Goal: Task Accomplishment & Management: Use online tool/utility

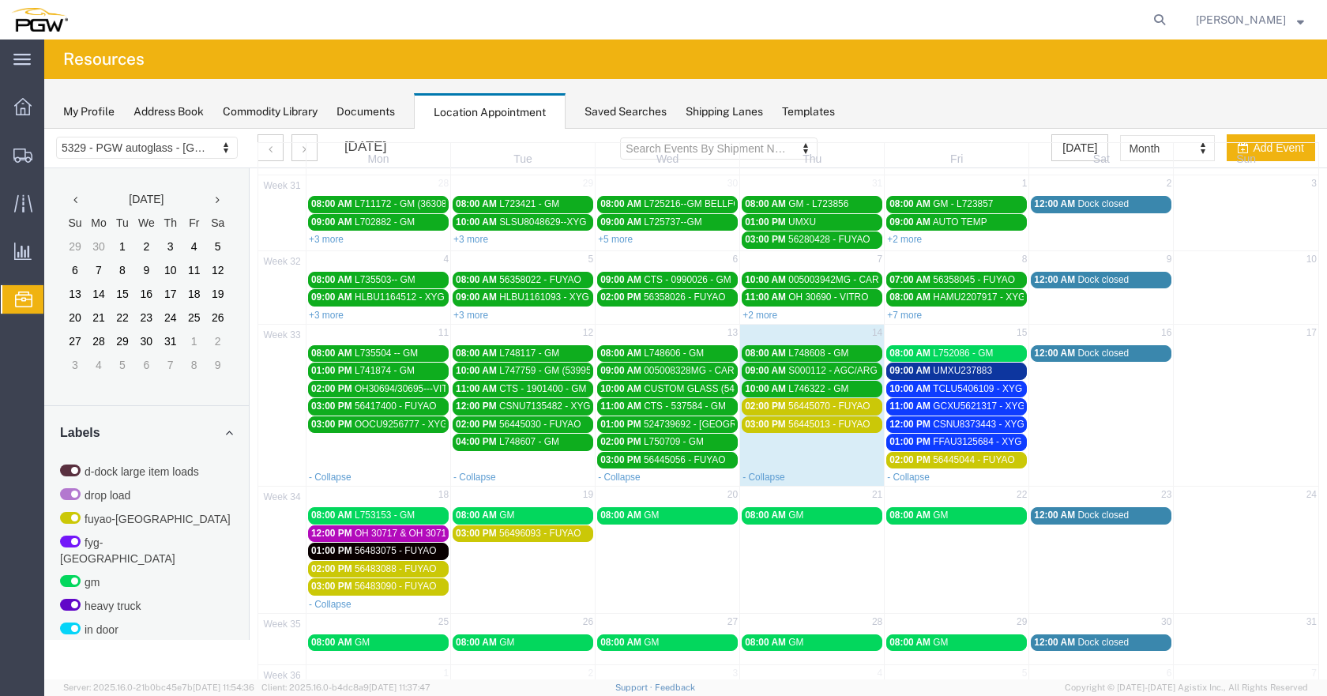
scroll to position [473, 0]
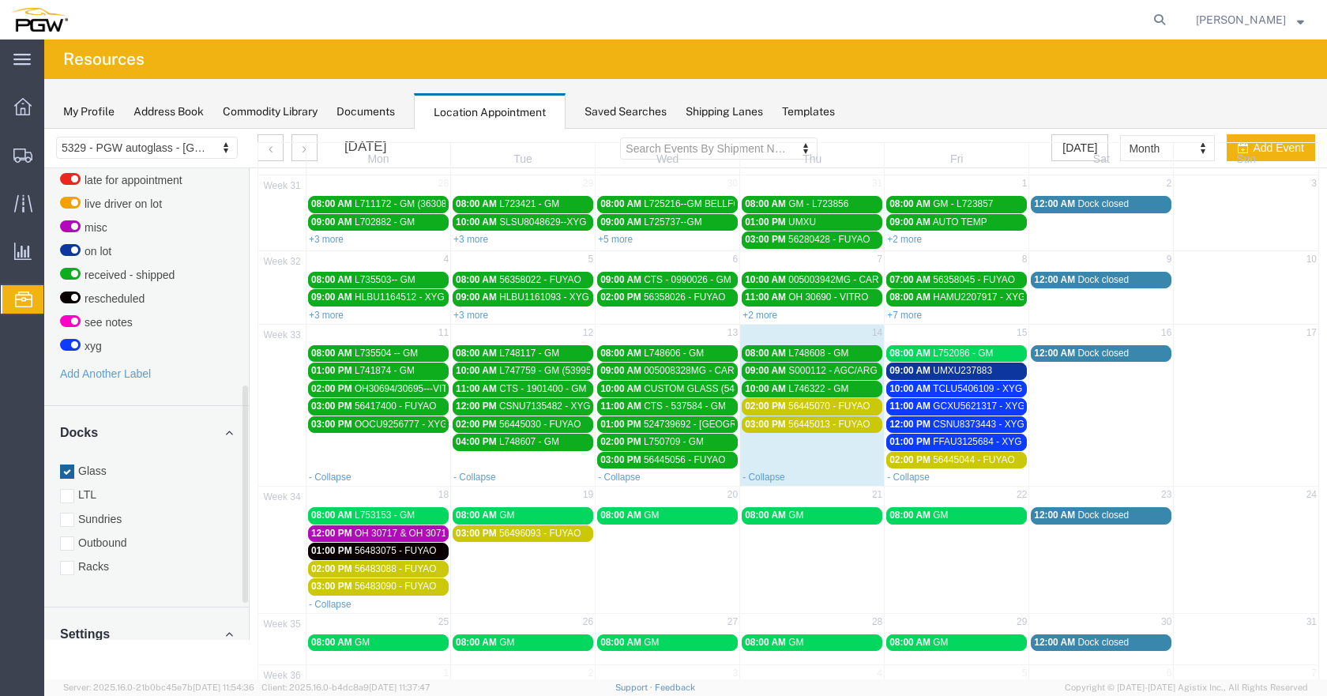
drag, startPoint x: 68, startPoint y: 456, endPoint x: 72, endPoint y: 467, distance: 12.5
click at [68, 464] on div at bounding box center [67, 471] width 14 height 14
click at [44, 129] on input "Glass" at bounding box center [44, 129] width 0 height 0
click at [66, 561] on div at bounding box center [67, 568] width 14 height 14
click at [44, 129] on input "Racks" at bounding box center [44, 129] width 0 height 0
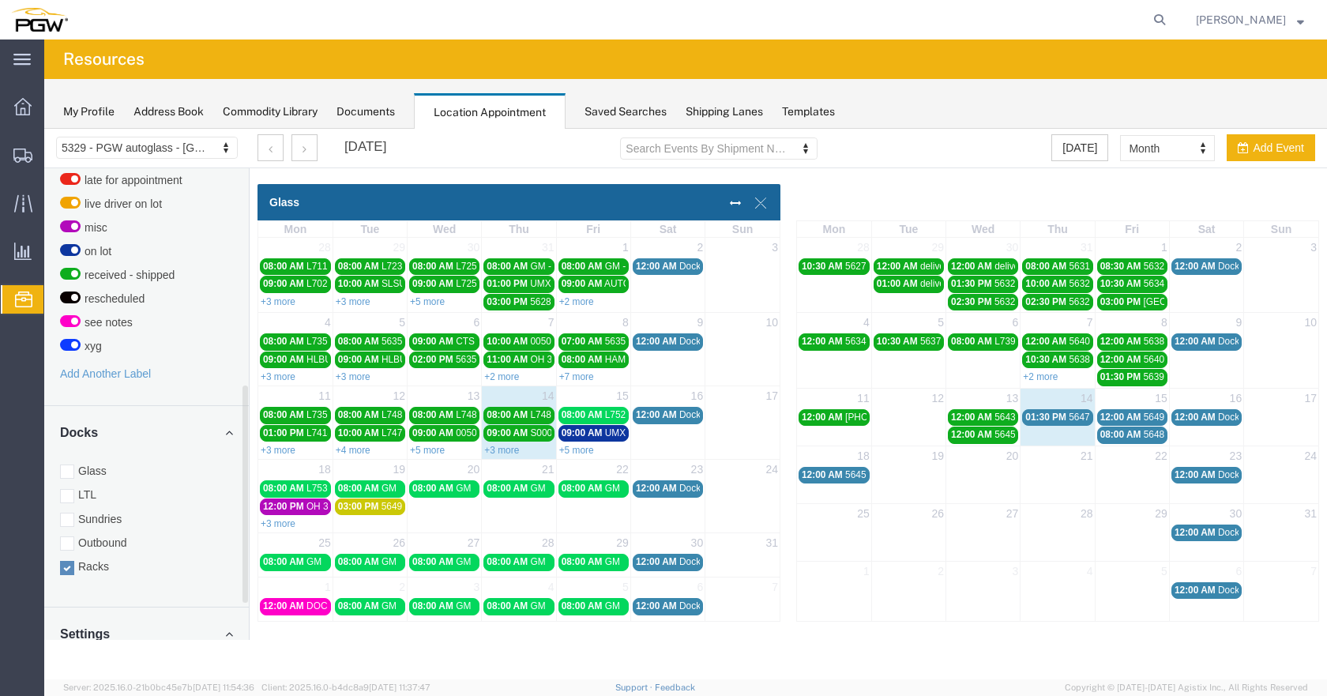
scroll to position [0, 0]
click at [68, 464] on div at bounding box center [67, 471] width 14 height 14
click at [44, 129] on input "Glass" at bounding box center [44, 129] width 0 height 0
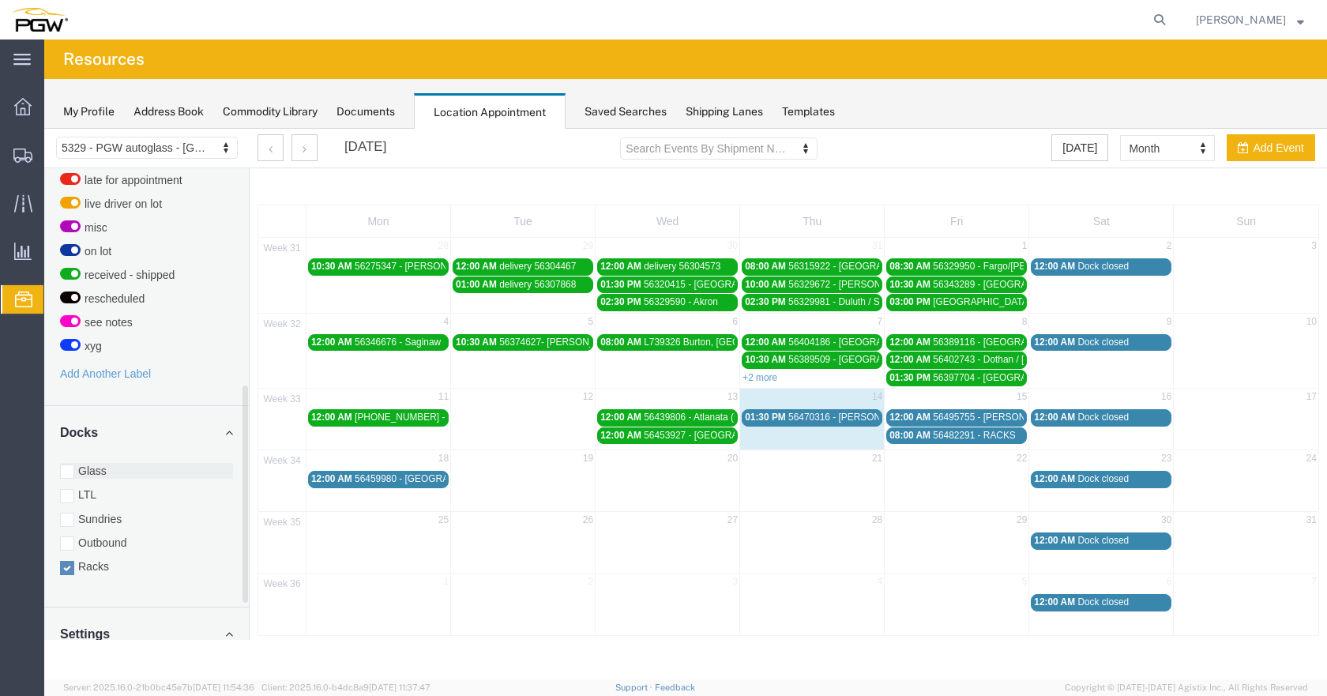
click at [72, 464] on div at bounding box center [67, 471] width 14 height 14
click at [44, 129] on input "Glass" at bounding box center [44, 129] width 0 height 0
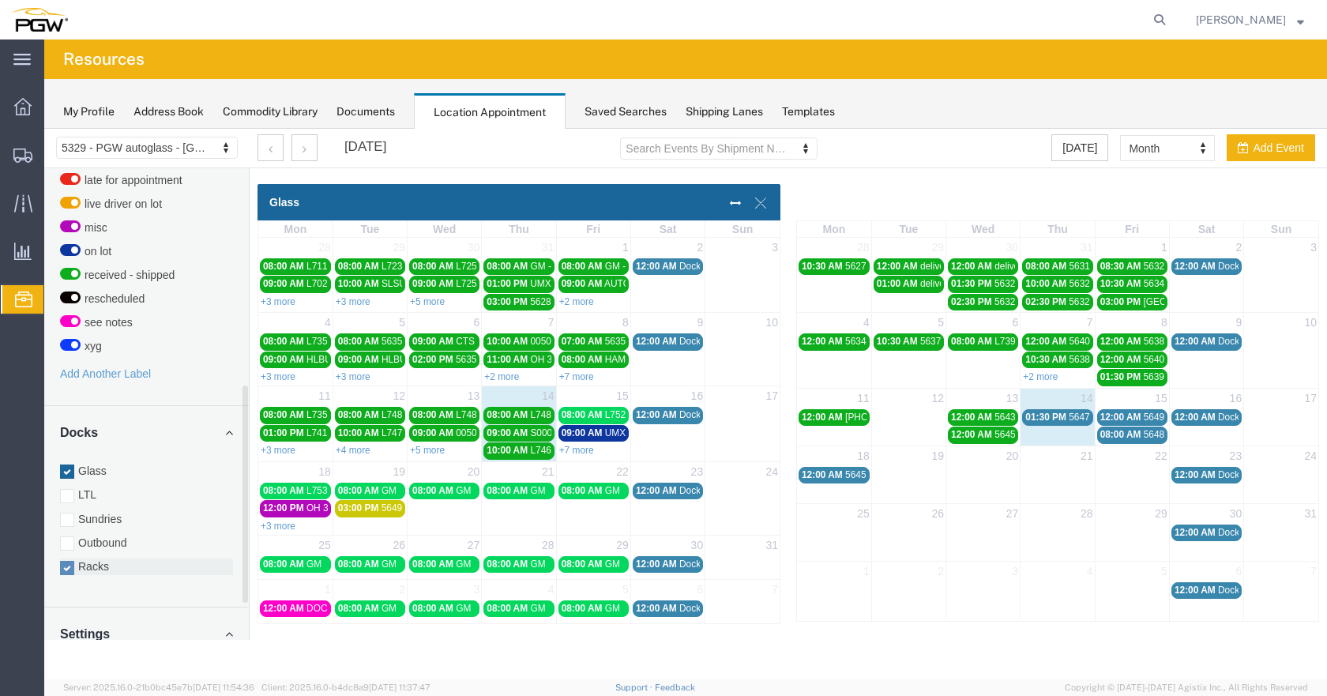
click at [67, 561] on div at bounding box center [67, 568] width 14 height 14
click at [44, 129] on input "Racks" at bounding box center [44, 129] width 0 height 0
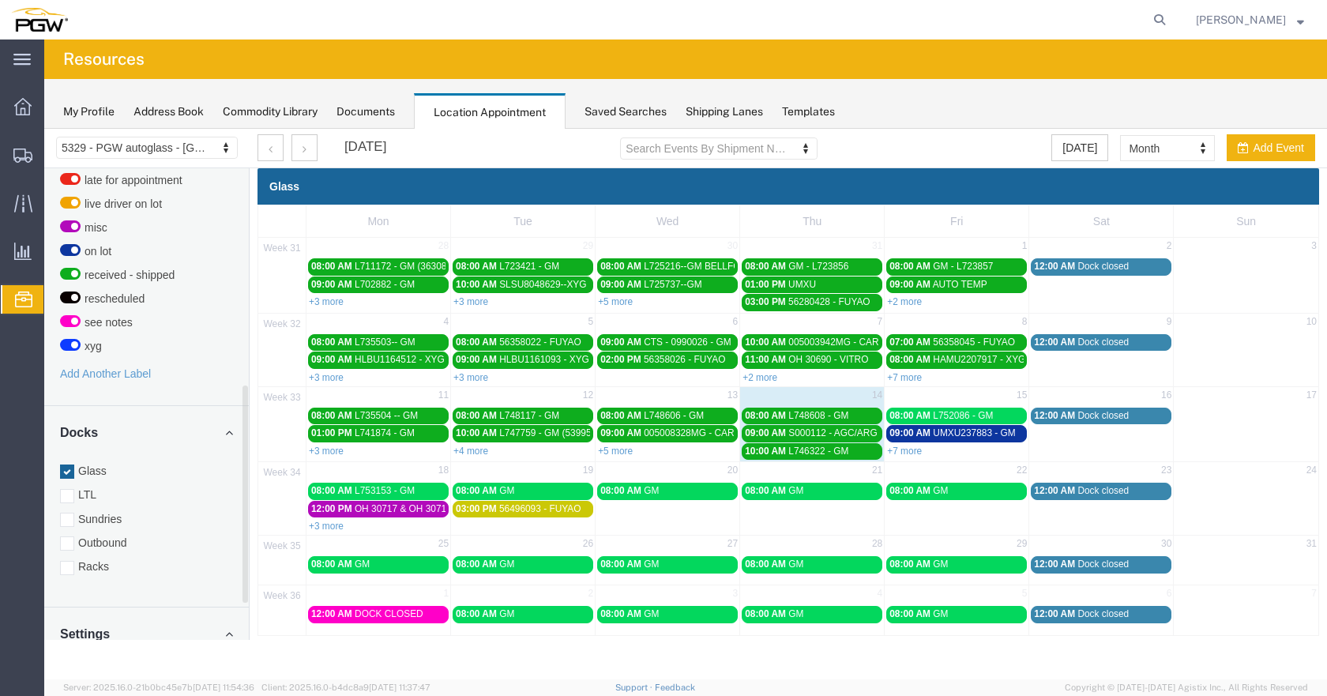
drag, startPoint x: 914, startPoint y: 451, endPoint x: 921, endPoint y: 456, distance: 9.6
click at [914, 452] on link "+7 more" at bounding box center [904, 450] width 35 height 11
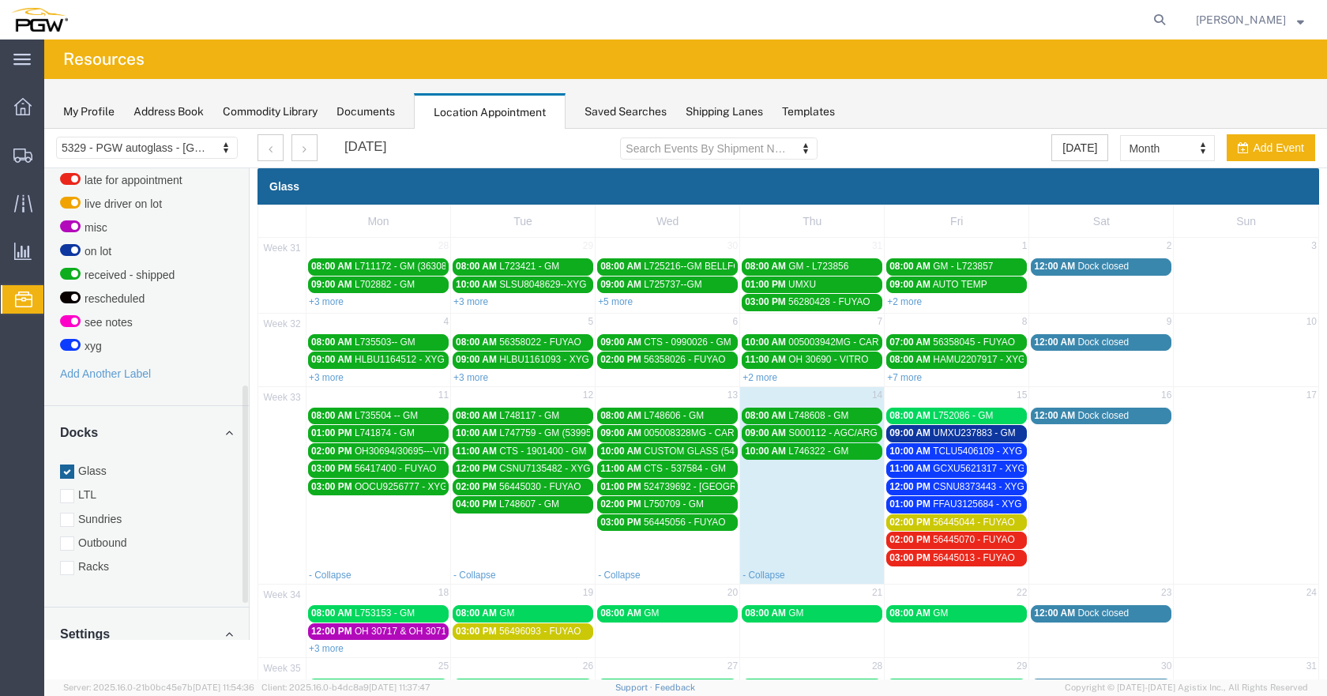
click at [1002, 434] on span "UMXU237883 - GM" at bounding box center [974, 432] width 82 height 11
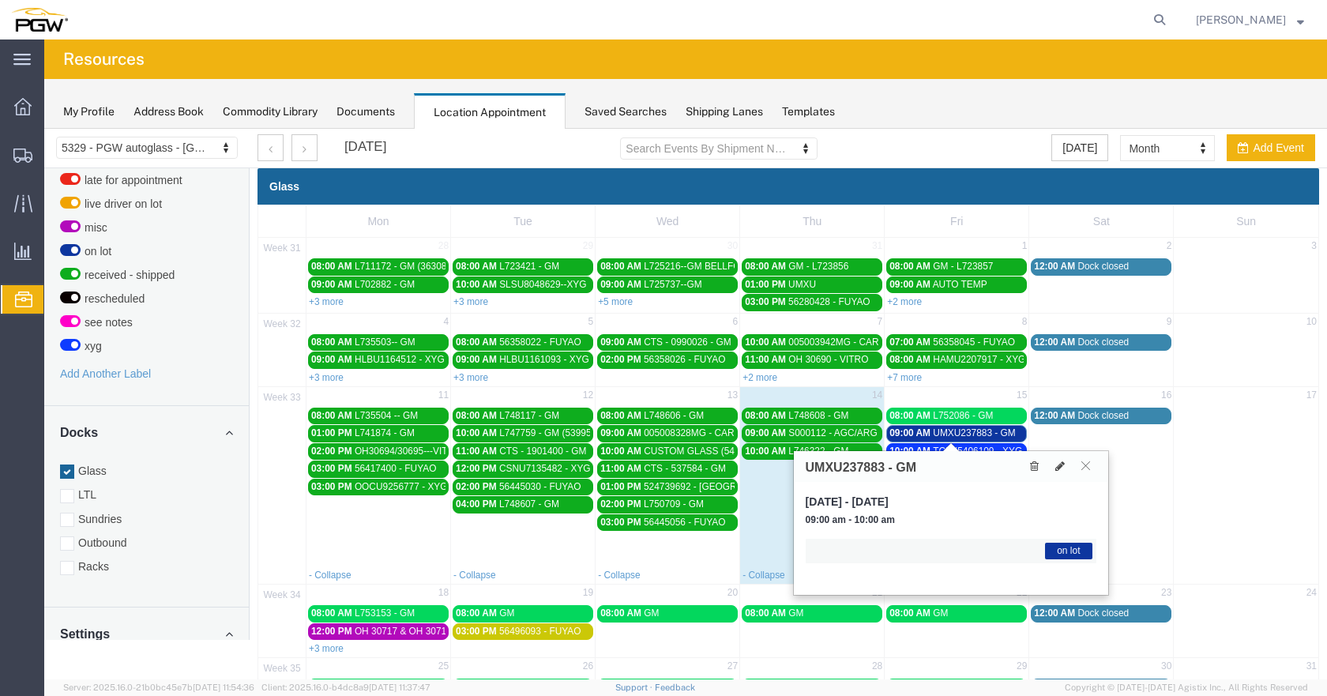
click at [1007, 437] on span "UMXU237883 - GM" at bounding box center [974, 432] width 82 height 11
